Goal: Navigation & Orientation: Find specific page/section

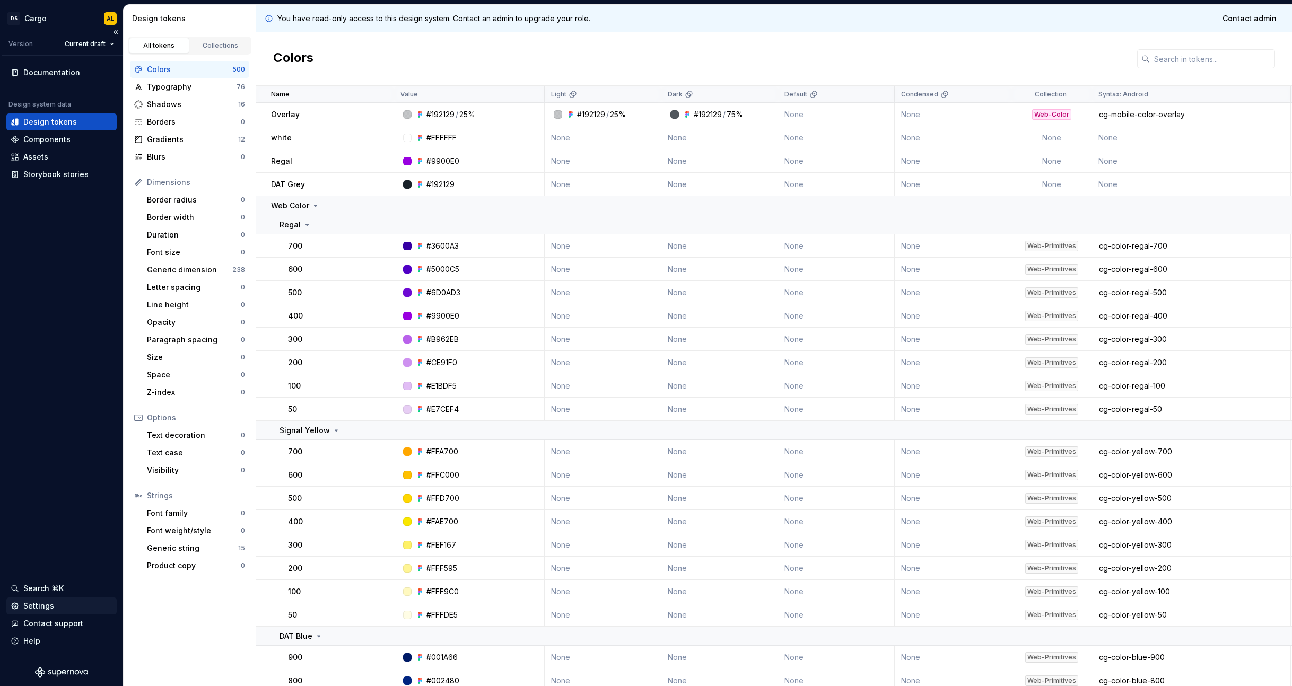
click at [36, 604] on div "Settings" at bounding box center [38, 606] width 31 height 11
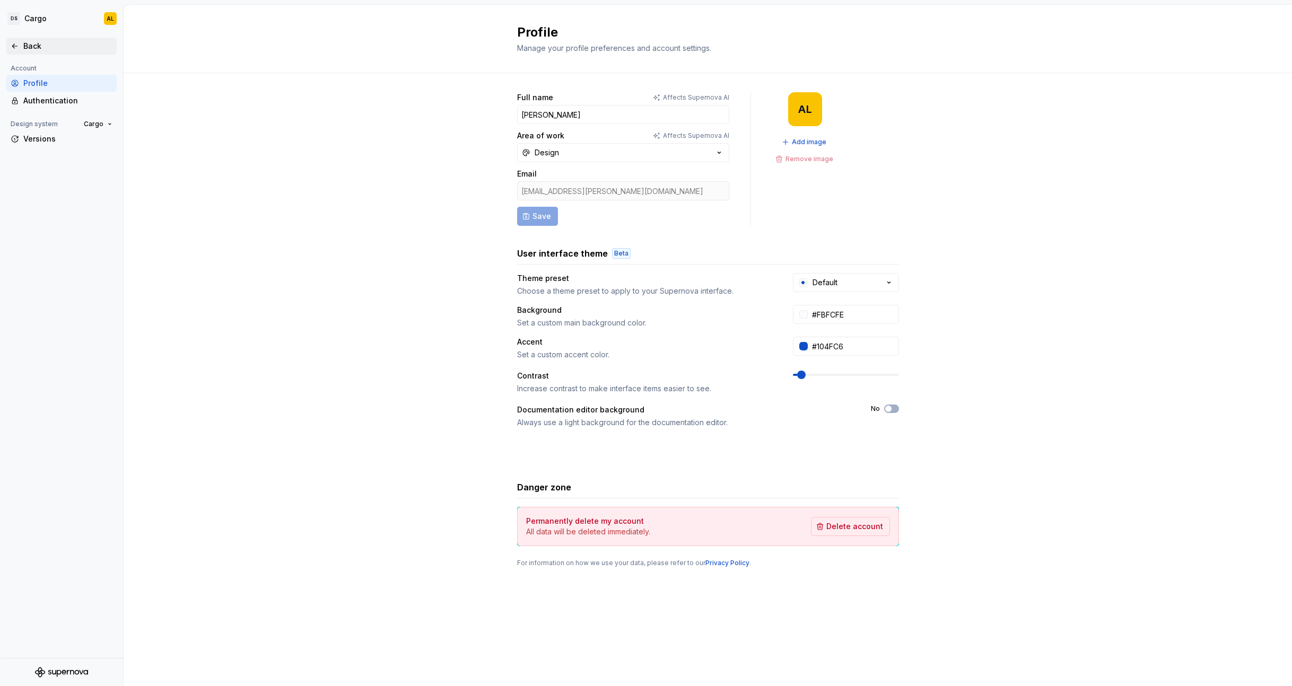
click at [25, 41] on div "Back" at bounding box center [67, 46] width 89 height 11
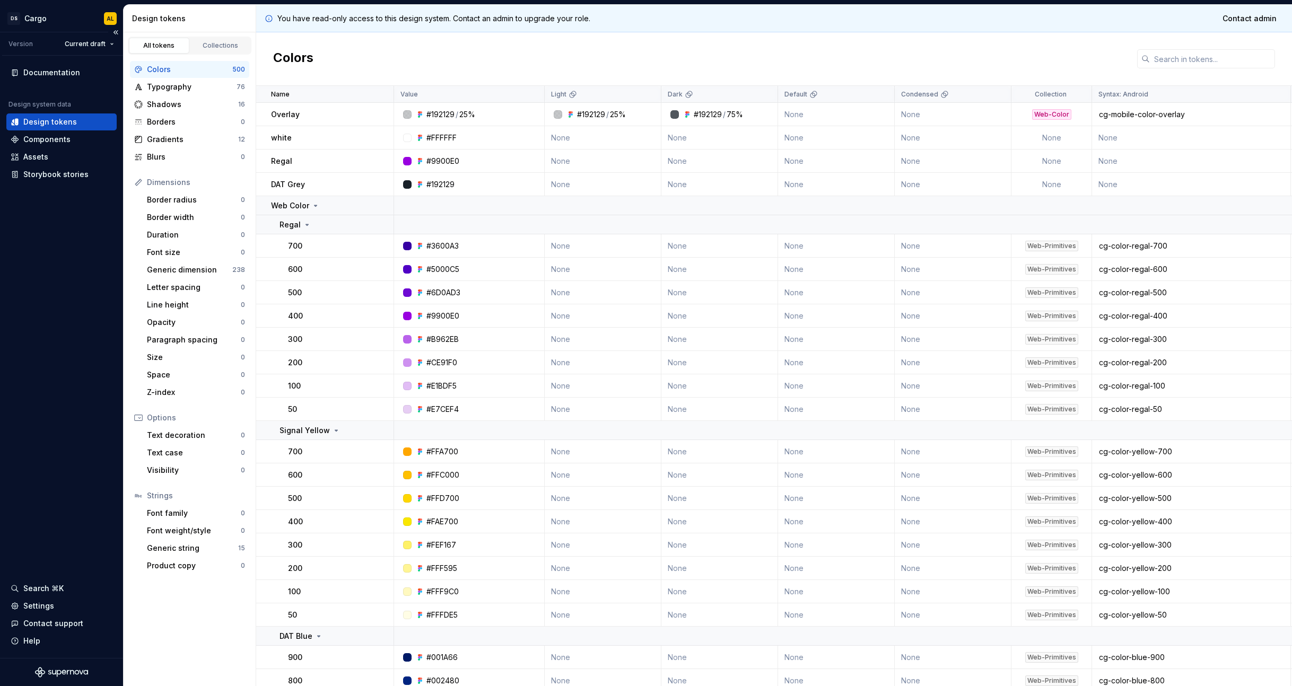
click at [66, 671] on icon "Supernova Logo" at bounding box center [61, 672] width 53 height 11
